Goal: Information Seeking & Learning: Compare options

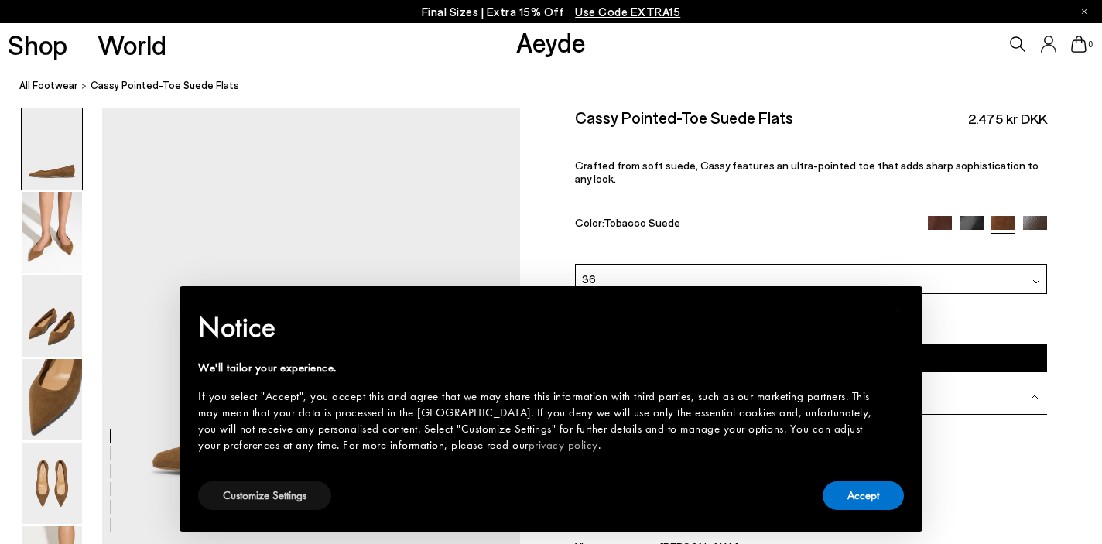
click at [292, 496] on button "Customize Settings" at bounding box center [264, 496] width 133 height 29
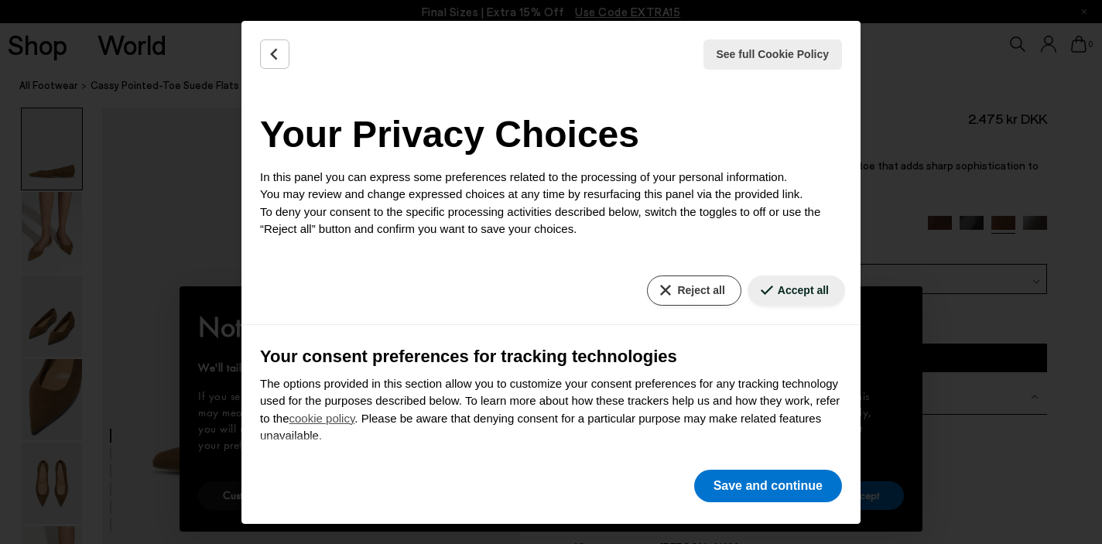
click at [724, 276] on button "Reject all" at bounding box center [694, 291] width 94 height 30
click at [702, 297] on button "Reject all" at bounding box center [694, 291] width 94 height 30
click at [739, 481] on button "Save and continue" at bounding box center [768, 486] width 148 height 33
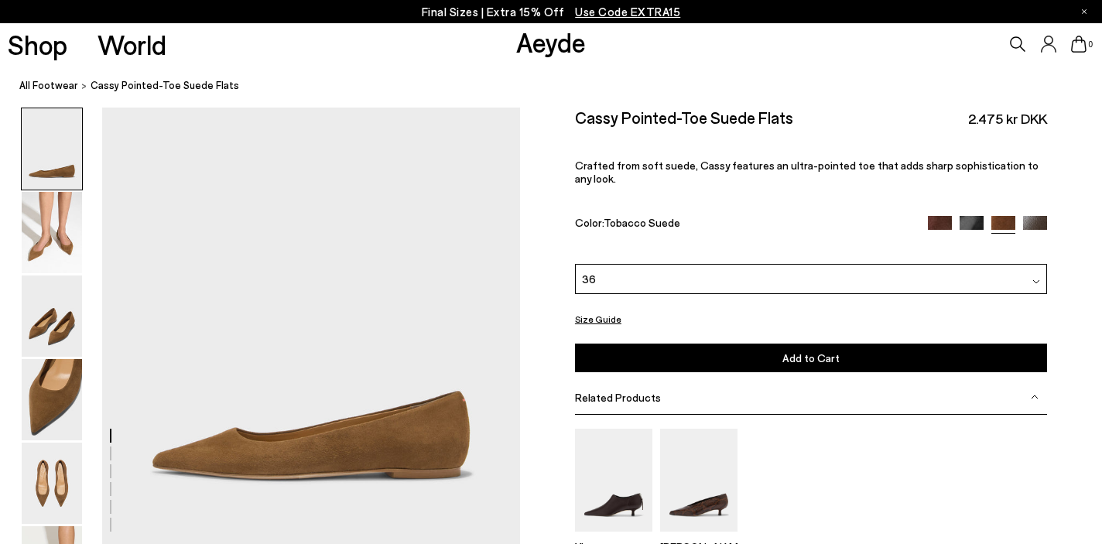
click at [941, 216] on img at bounding box center [940, 228] width 24 height 24
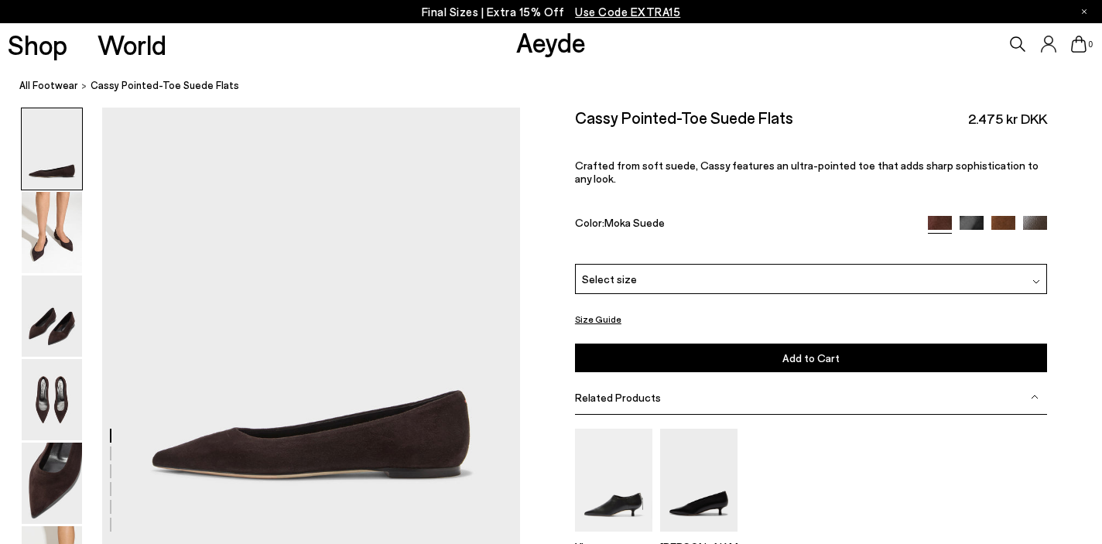
click at [976, 216] on img at bounding box center [972, 228] width 24 height 24
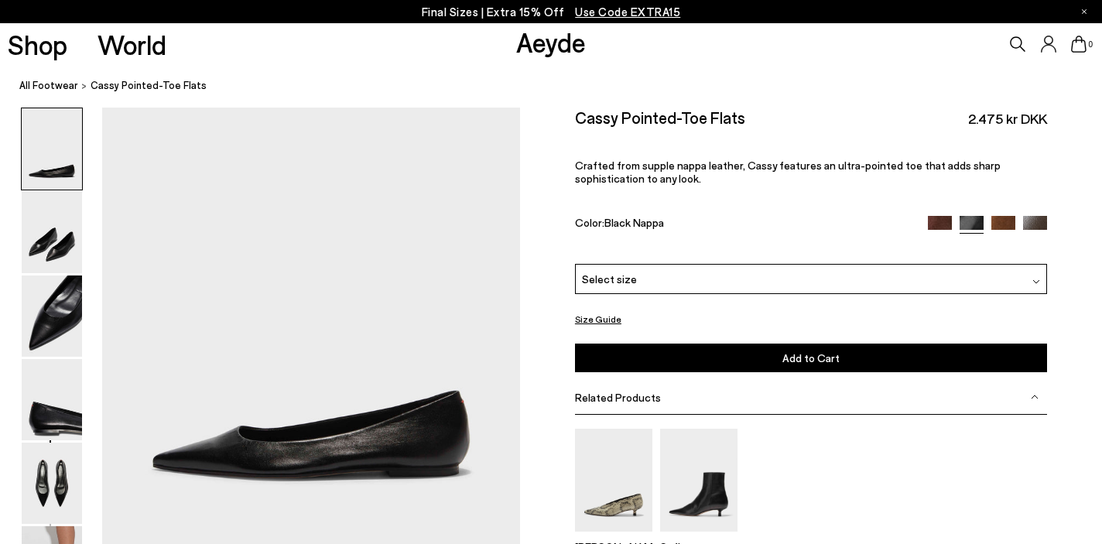
click at [1000, 216] on img at bounding box center [1004, 228] width 24 height 24
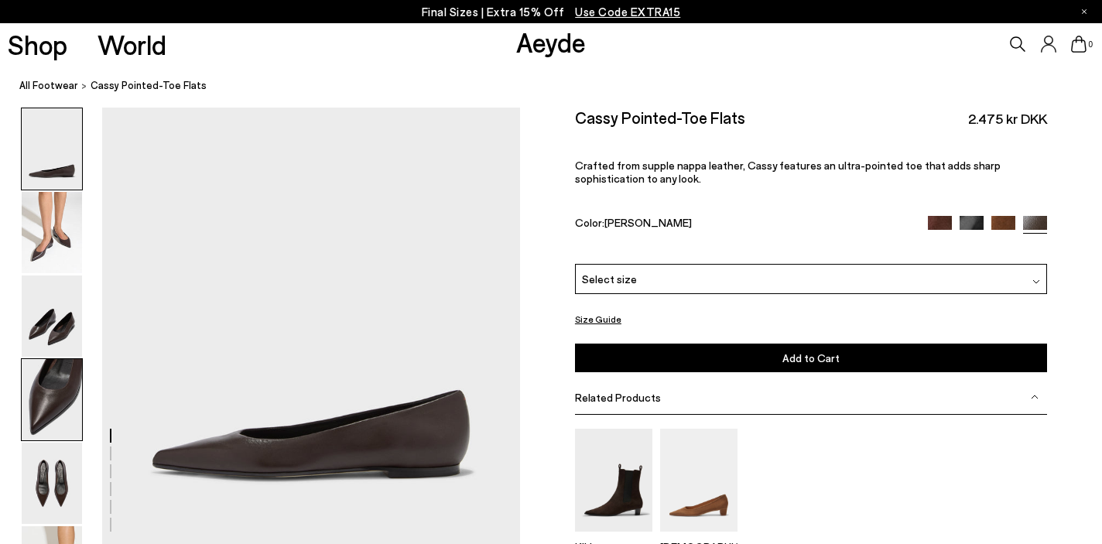
click at [60, 404] on img at bounding box center [52, 399] width 60 height 81
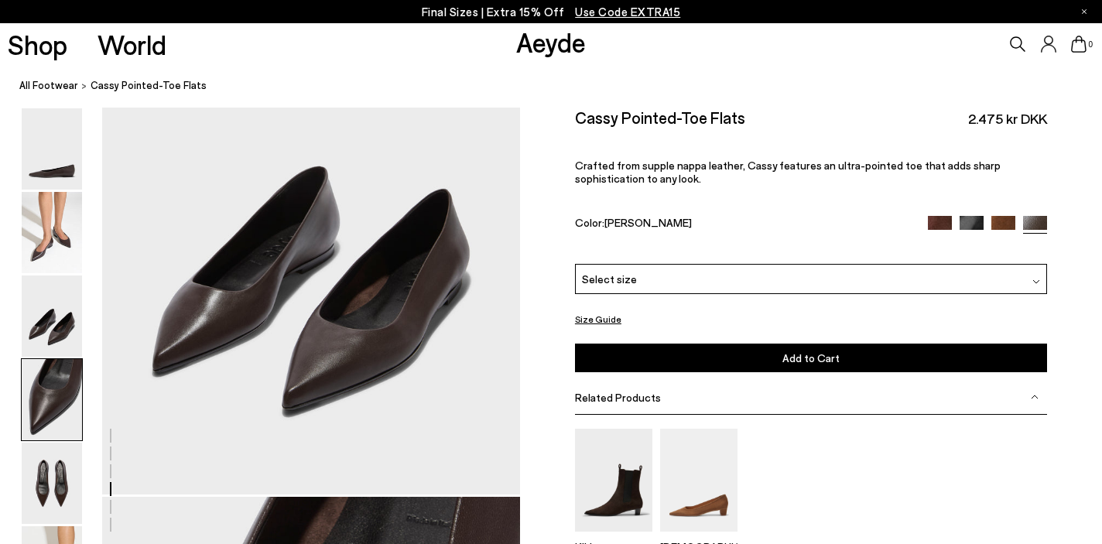
scroll to position [1559, 0]
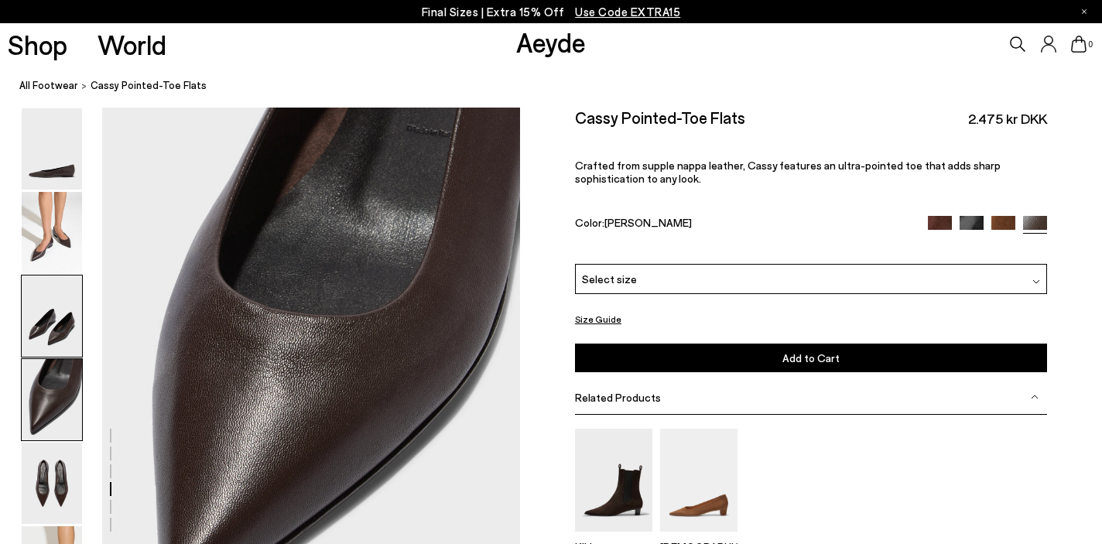
click at [56, 337] on img at bounding box center [52, 316] width 60 height 81
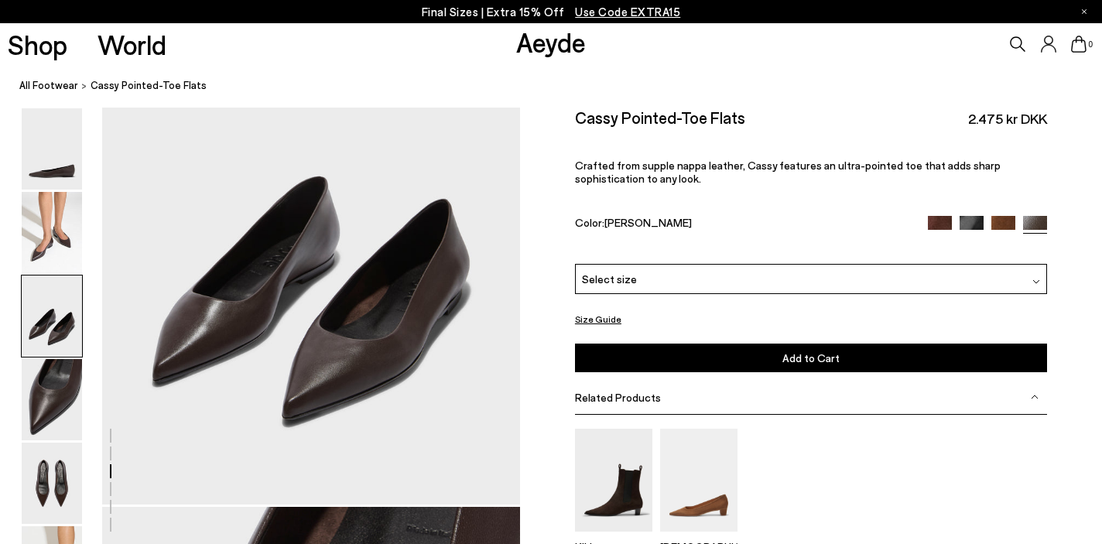
scroll to position [999, 0]
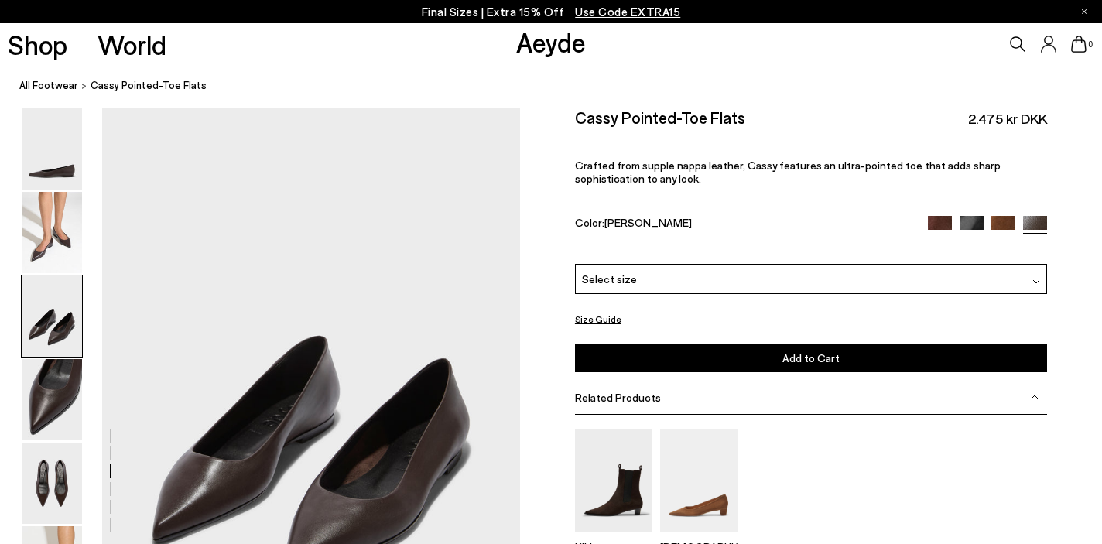
click at [940, 216] on img at bounding box center [940, 228] width 24 height 24
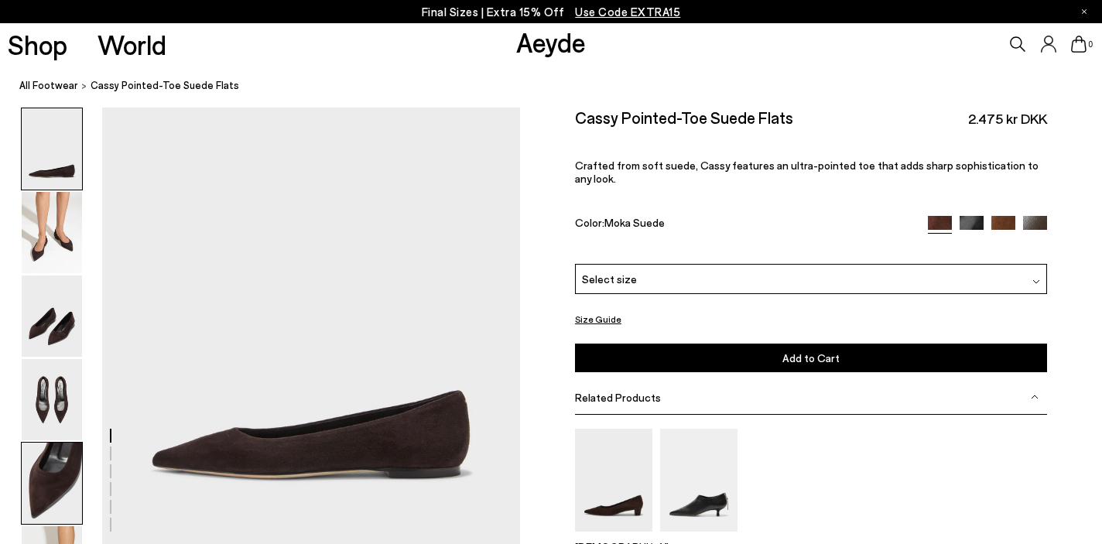
click at [46, 475] on img at bounding box center [52, 483] width 60 height 81
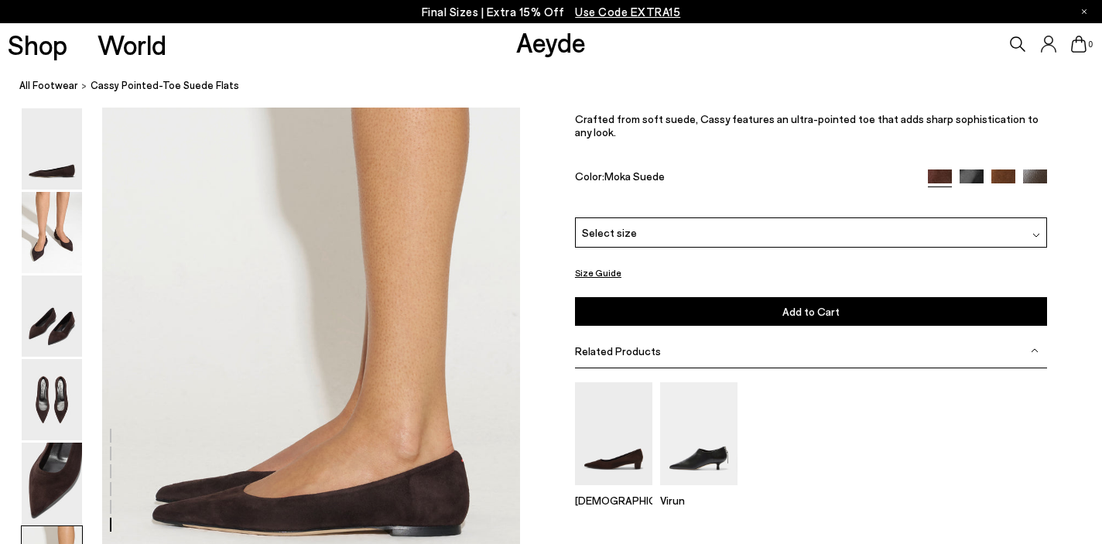
scroll to position [2707, 0]
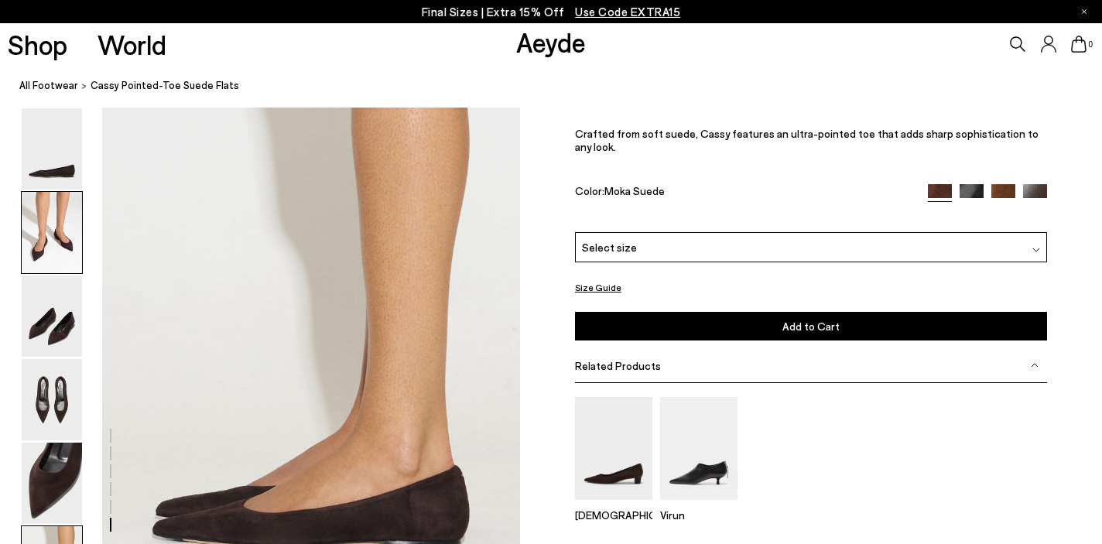
click at [51, 231] on img at bounding box center [52, 232] width 60 height 81
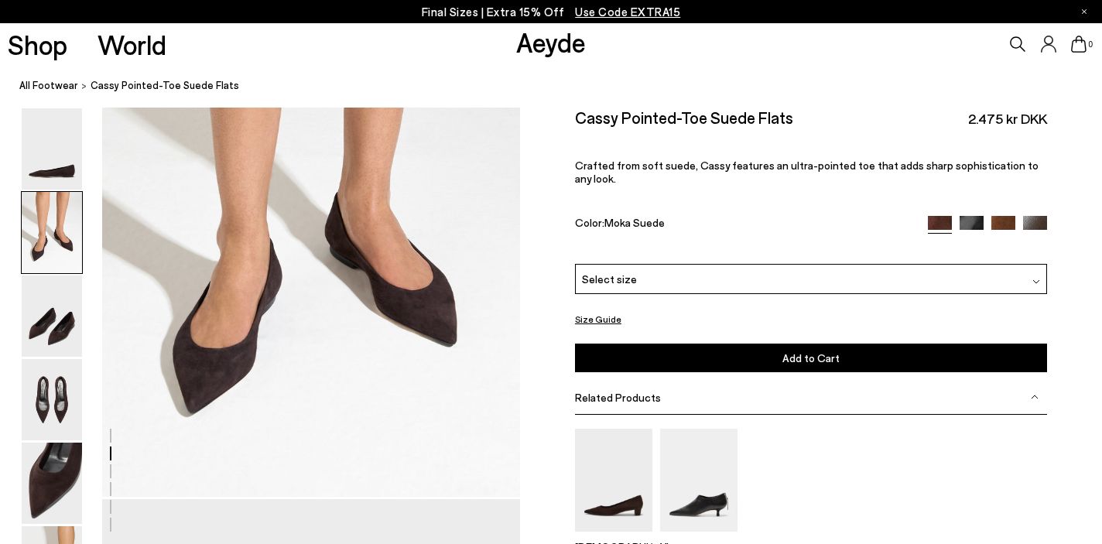
scroll to position [662, 0]
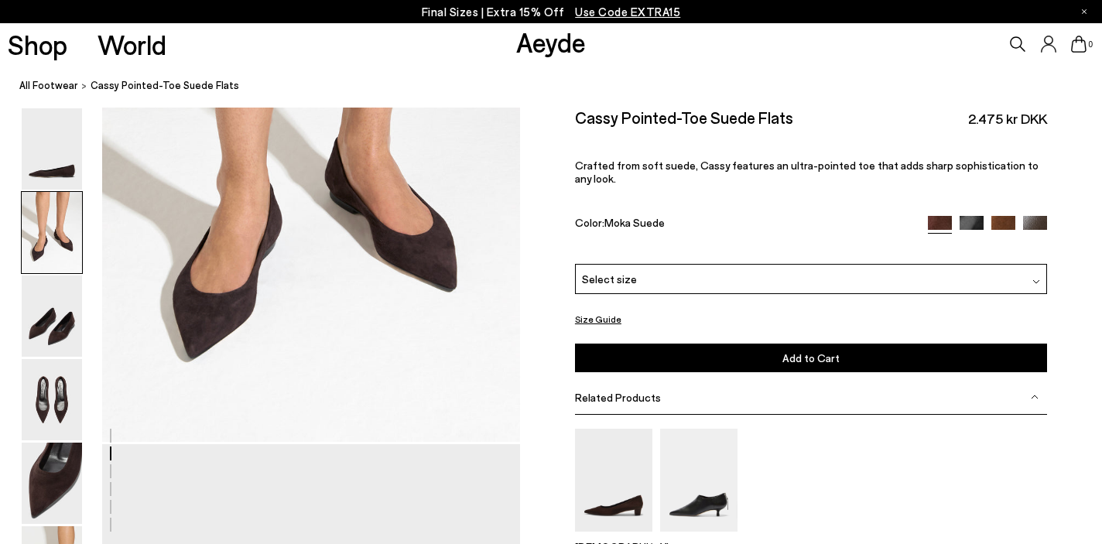
click at [725, 264] on div "Select size" at bounding box center [811, 279] width 472 height 30
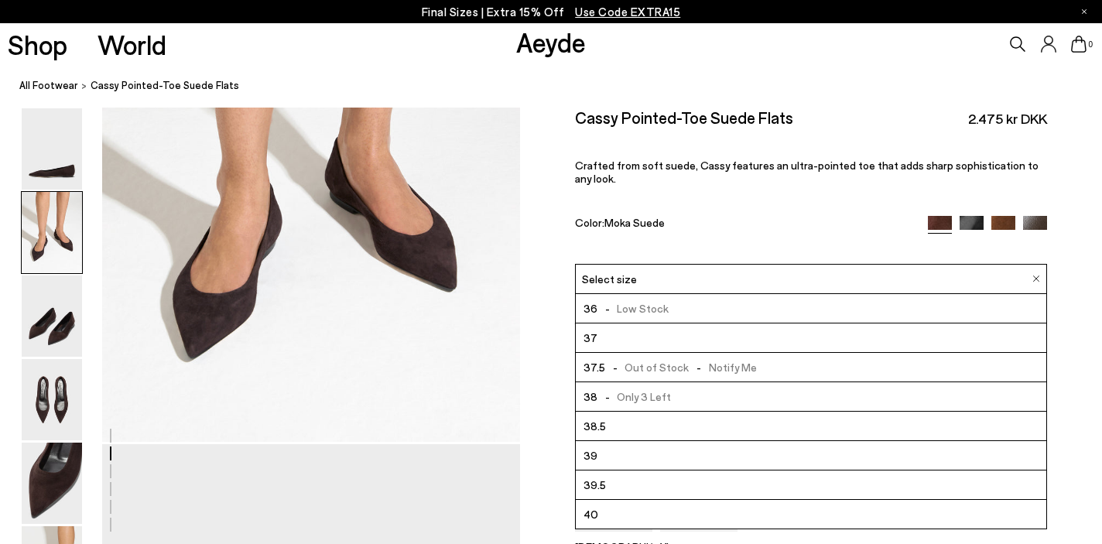
click at [743, 216] on div "Color: Moka Suede" at bounding box center [744, 225] width 338 height 18
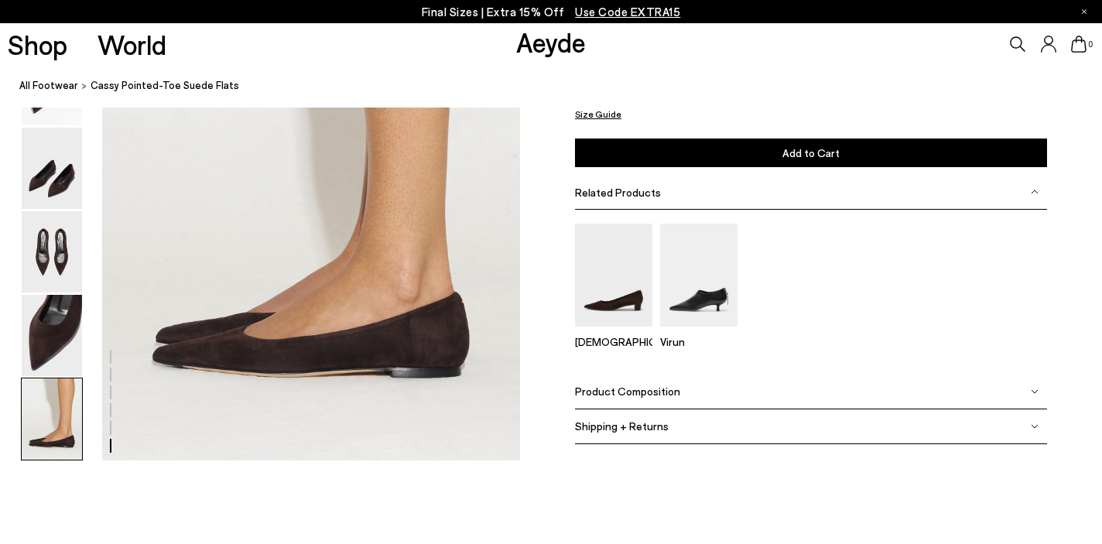
scroll to position [2889, 0]
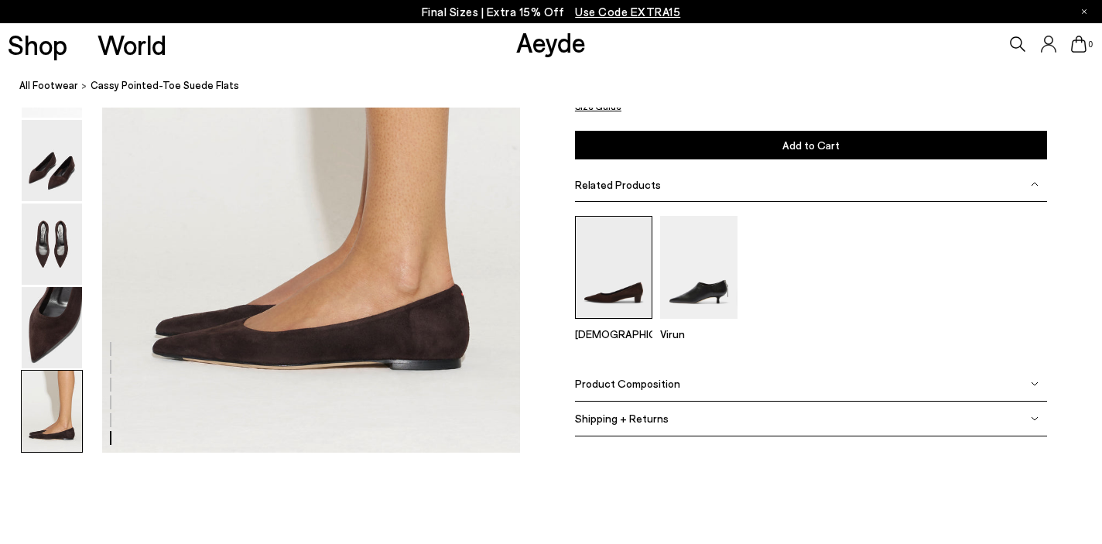
click at [618, 275] on img at bounding box center [613, 267] width 77 height 103
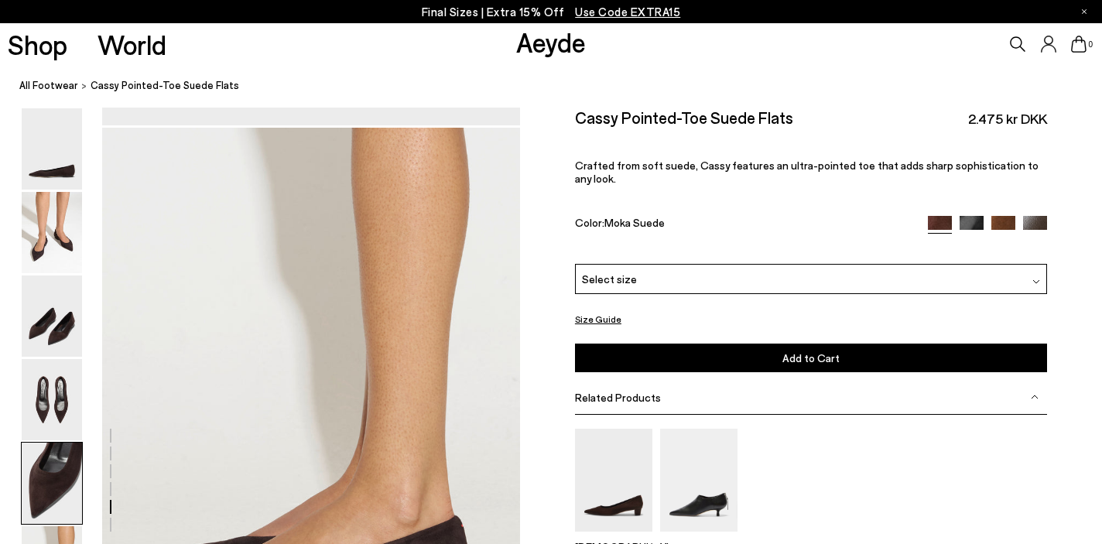
scroll to position [2509, 0]
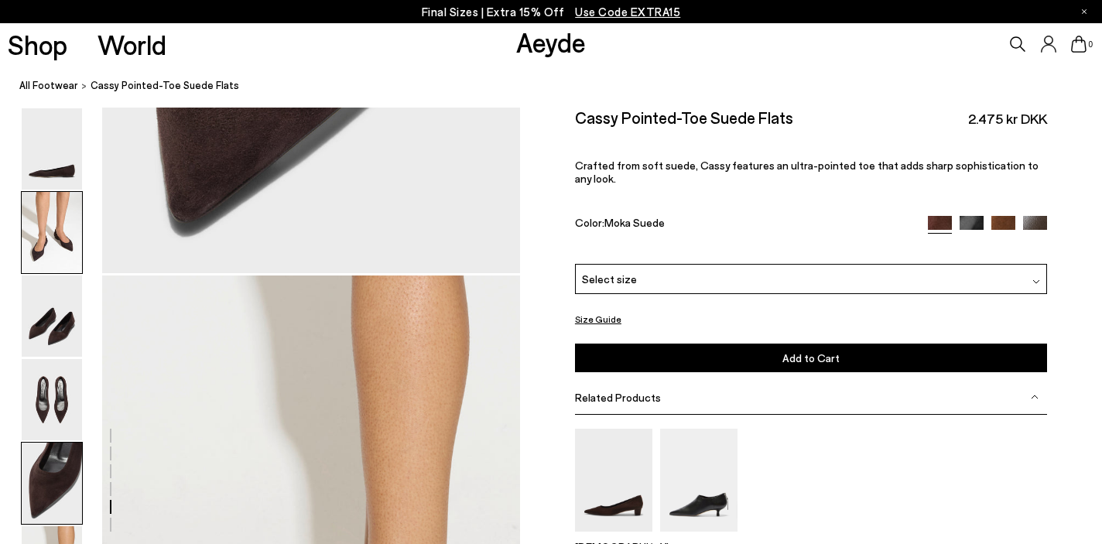
click at [69, 221] on img at bounding box center [52, 232] width 60 height 81
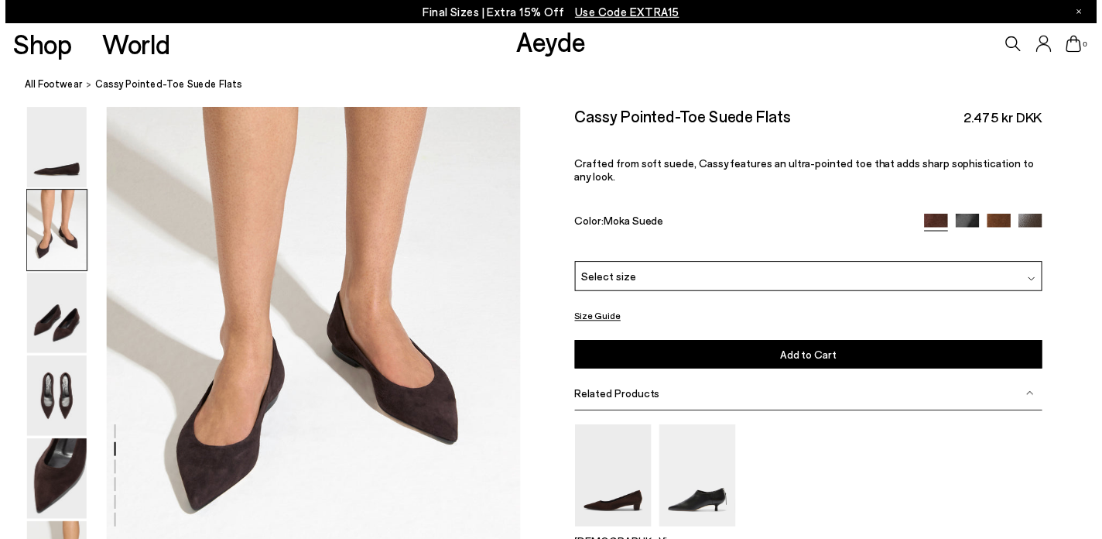
scroll to position [513, 0]
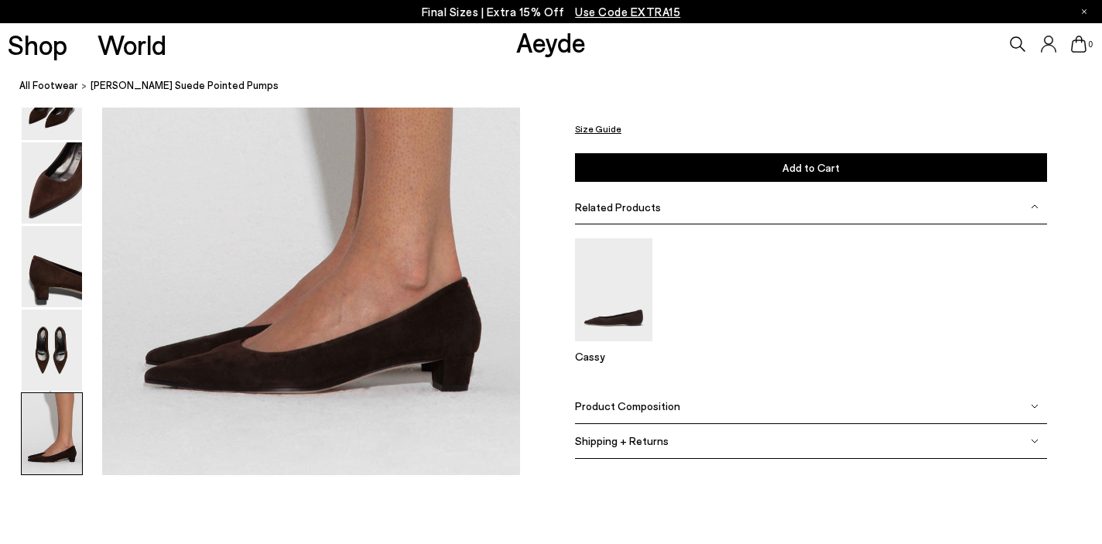
scroll to position [2852, 0]
